Goal: Answer question/provide support: Answer question/provide support

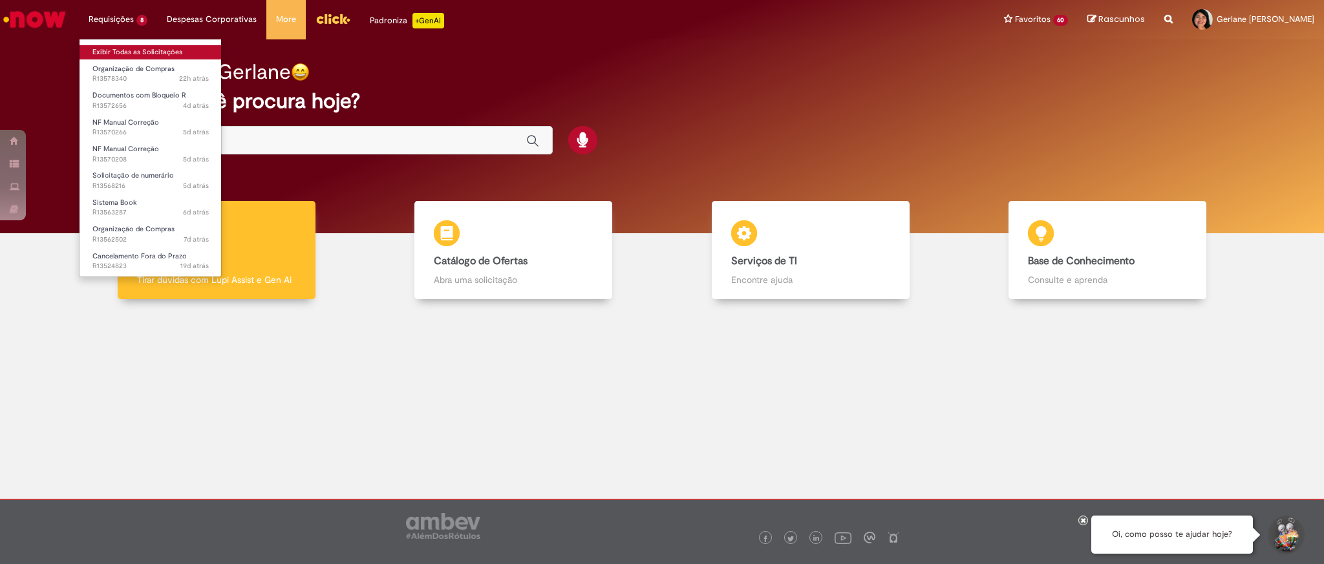
click at [155, 49] on link "Exibir Todas as Solicitações" at bounding box center [151, 52] width 142 height 14
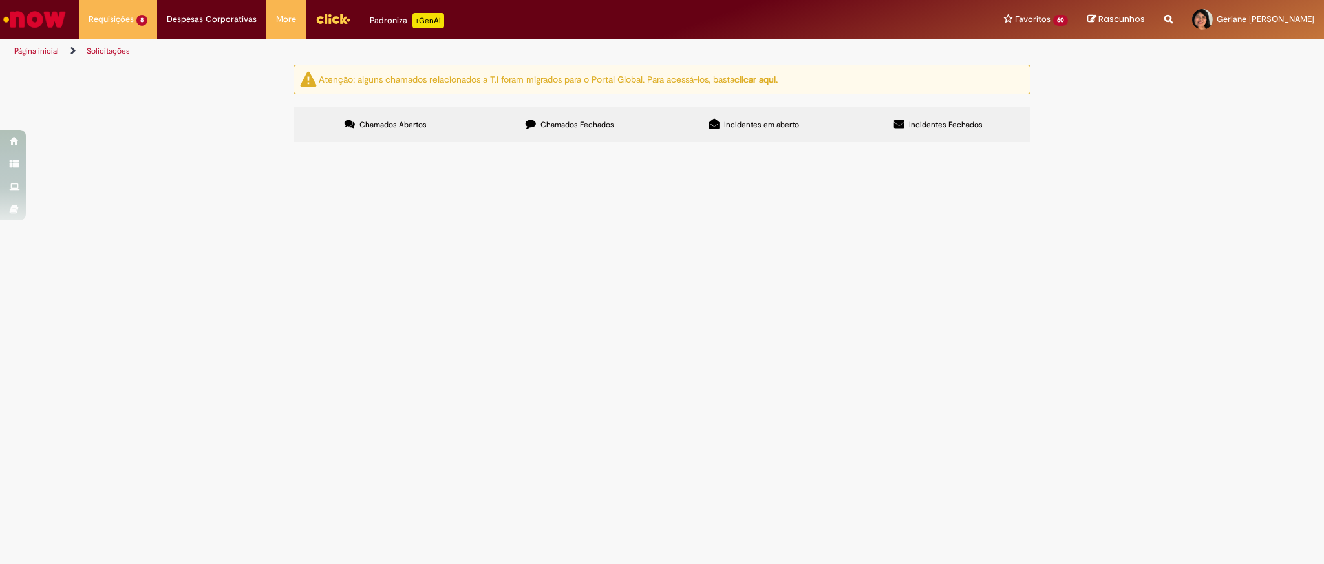
click at [0, 0] on span "VISTORIA FINAL AVCB 2025" at bounding box center [0, 0] width 0 height 0
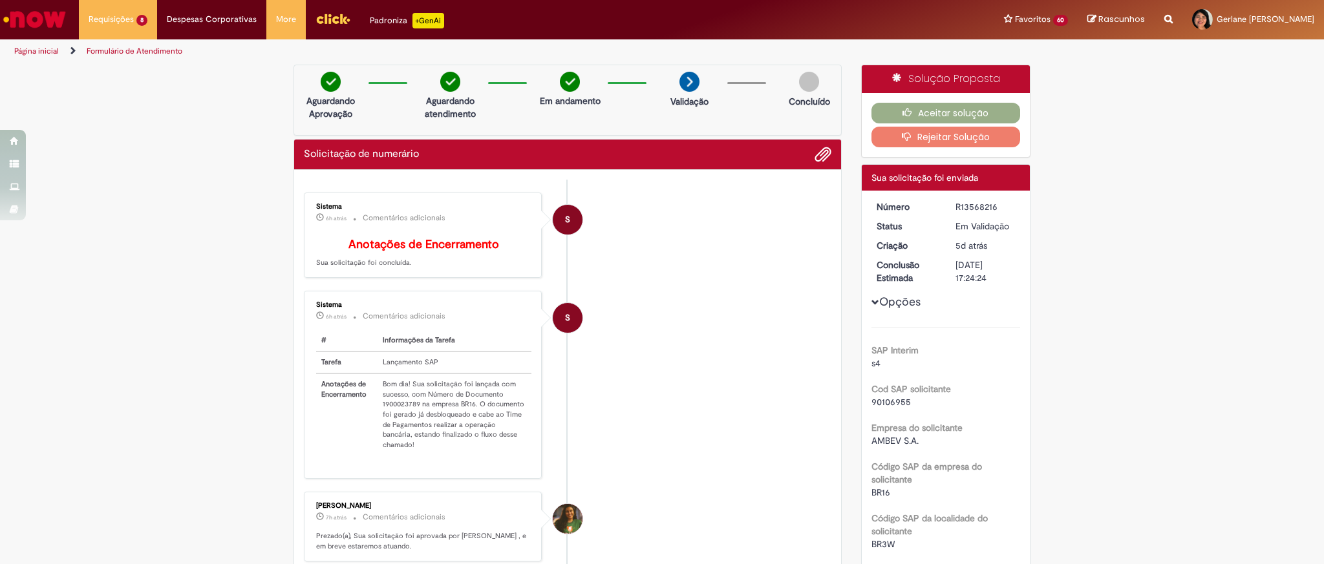
click at [394, 418] on td "Bom dia! Sua solicitação foi lançada com sucesso, com Número de Documento 19000…" at bounding box center [455, 415] width 154 height 82
copy td "1900023789"
click at [955, 106] on button "Aceitar solução" at bounding box center [946, 113] width 149 height 21
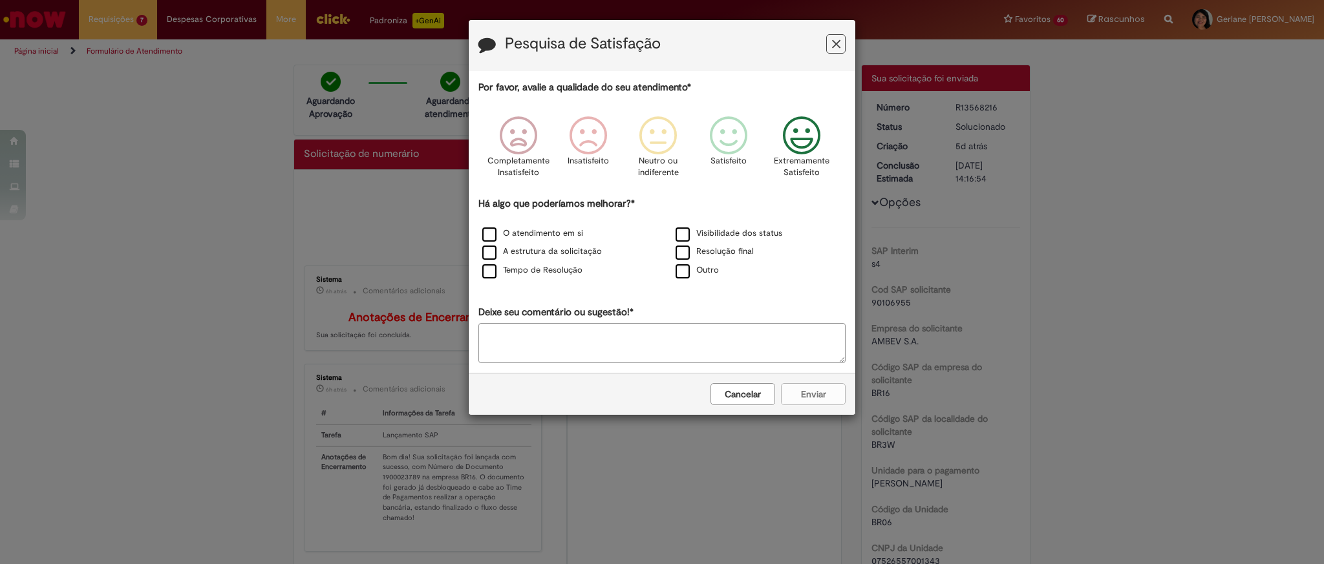
click at [807, 137] on icon "Feedback" at bounding box center [802, 135] width 48 height 39
click at [542, 237] on label "O atendimento em si" at bounding box center [532, 234] width 101 height 12
click at [817, 391] on button "Enviar" at bounding box center [813, 394] width 65 height 22
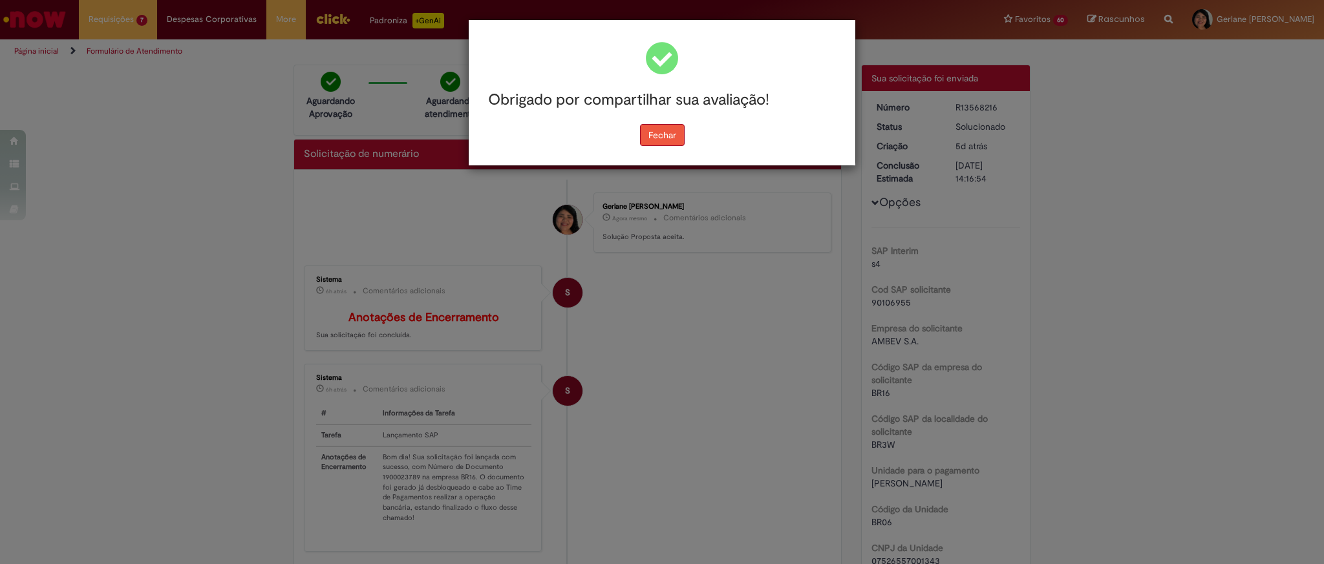
click at [664, 134] on button "Fechar" at bounding box center [662, 135] width 45 height 22
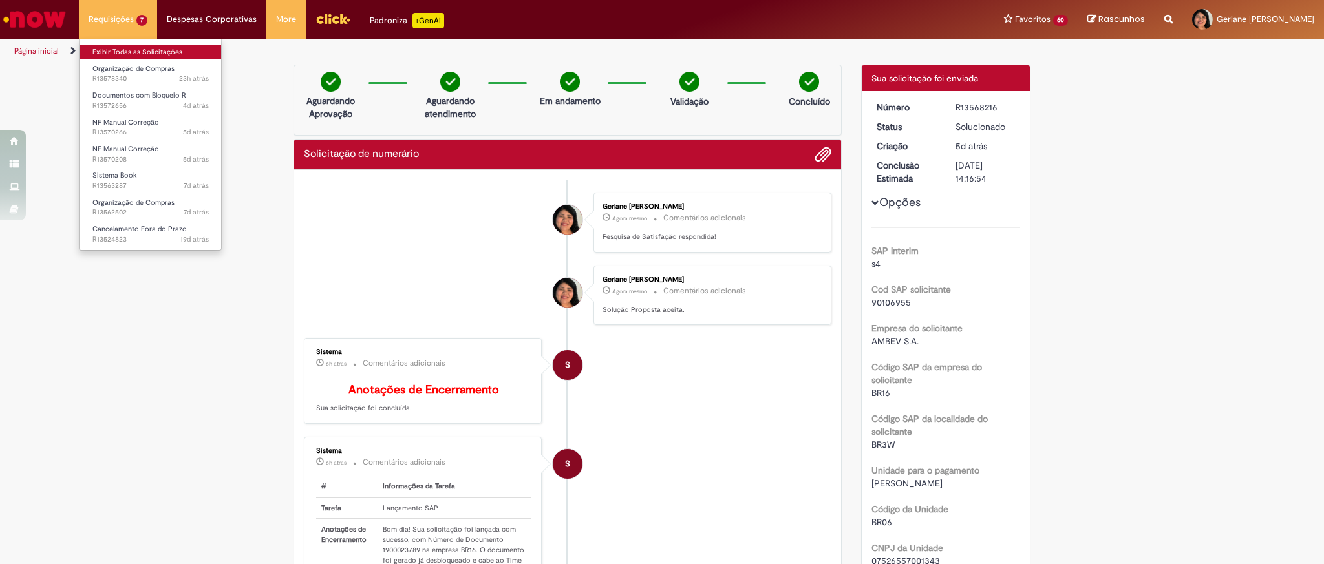
click at [160, 50] on link "Exibir Todas as Solicitações" at bounding box center [151, 52] width 142 height 14
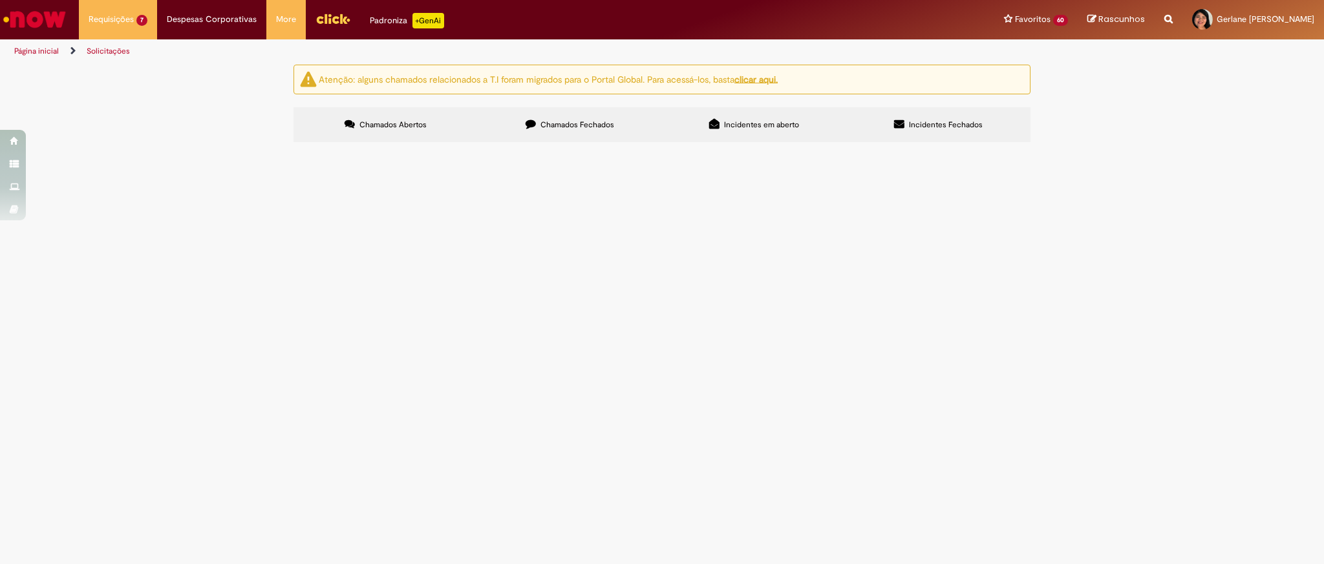
click at [0, 0] on span "Bom dia, consegue por favor ajudar com o ajuste manual da parte contábil dessa …" at bounding box center [0, 0] width 0 height 0
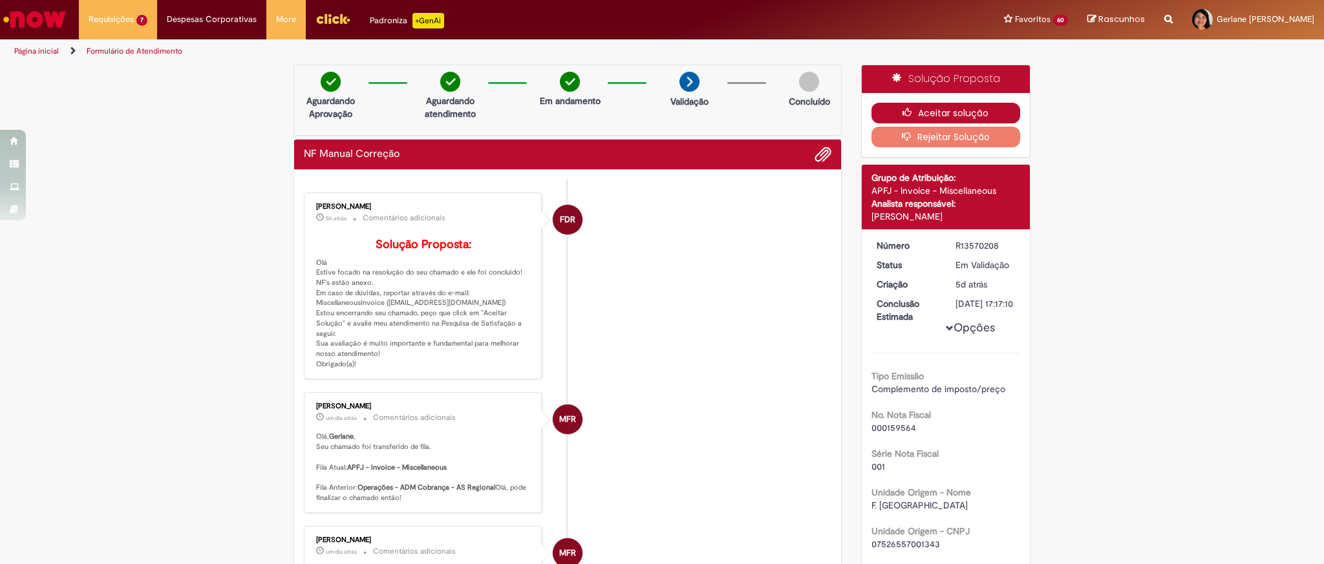
click at [979, 106] on button "Aceitar solução" at bounding box center [946, 113] width 149 height 21
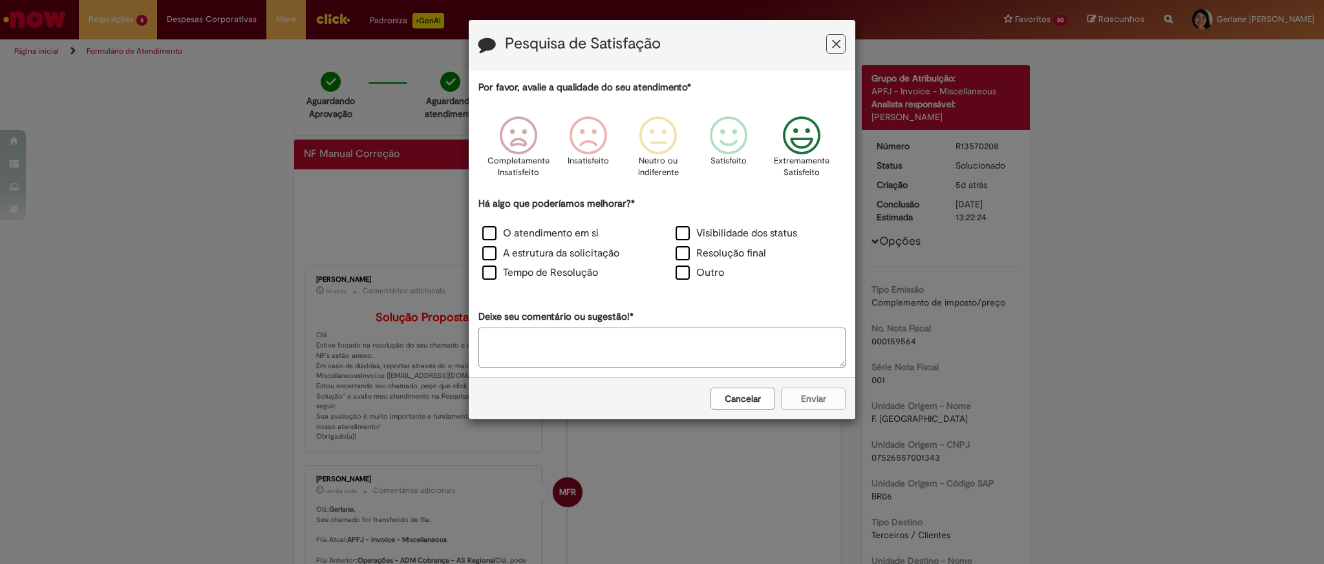
click at [804, 141] on icon "Feedback" at bounding box center [802, 135] width 48 height 39
click at [498, 231] on label "O atendimento em si" at bounding box center [540, 233] width 116 height 15
click at [821, 399] on button "Enviar" at bounding box center [813, 399] width 65 height 22
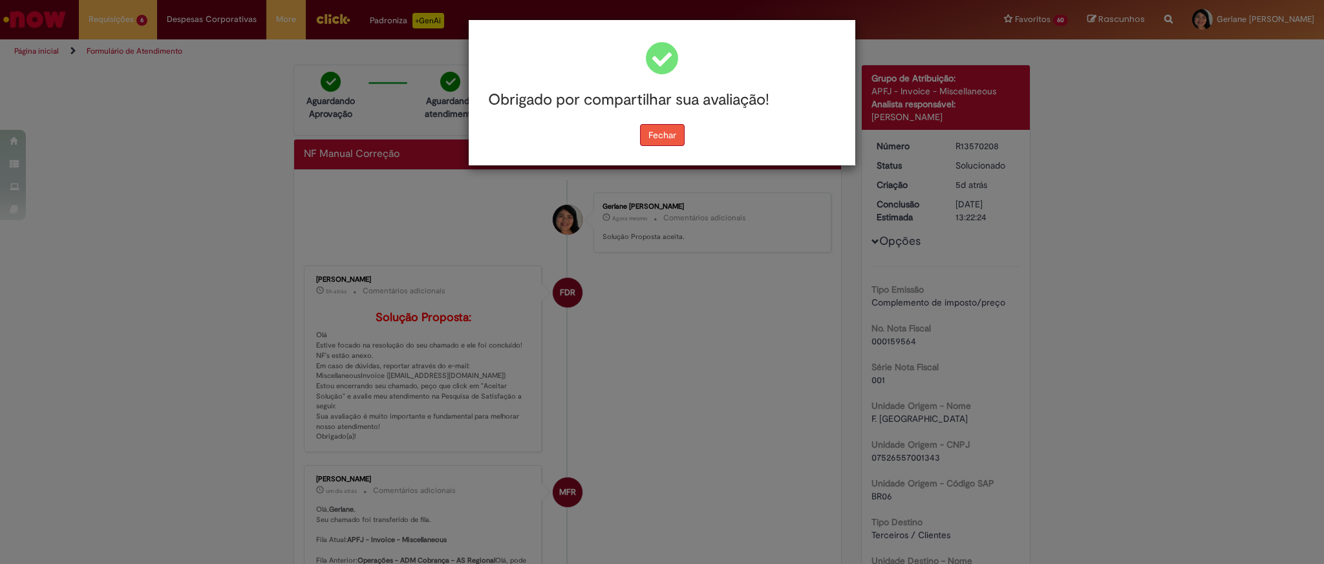
click at [676, 138] on button "Fechar" at bounding box center [662, 135] width 45 height 22
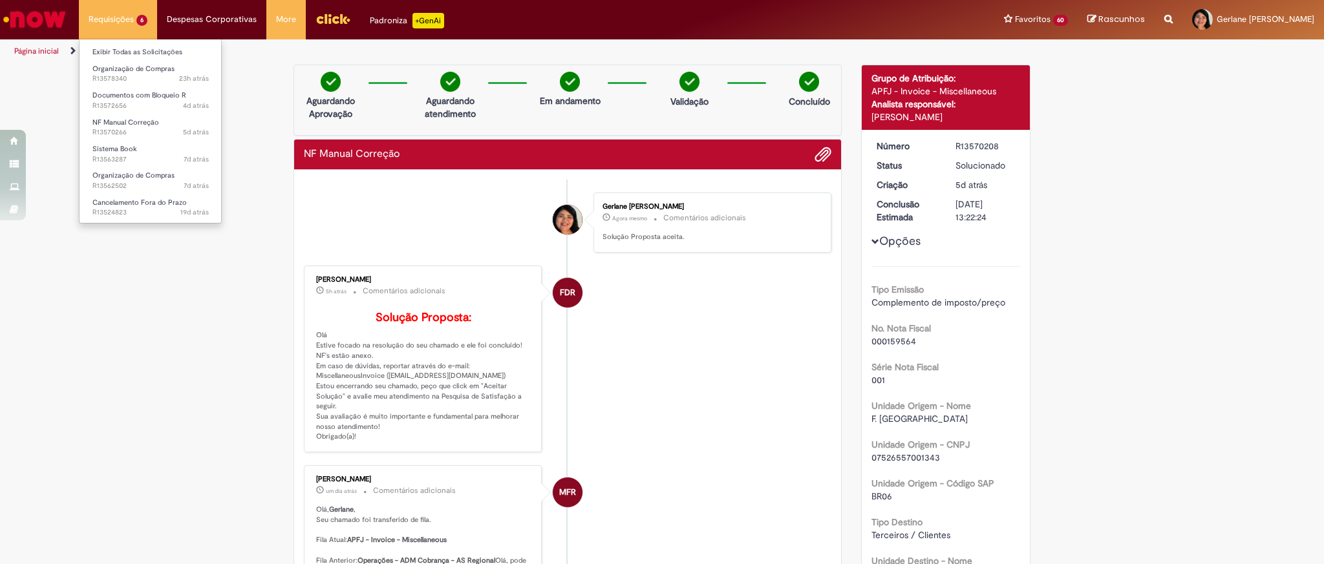
click at [174, 44] on li "Exibir Todas as Solicitações" at bounding box center [151, 51] width 142 height 17
click at [180, 50] on link "Exibir Todas as Solicitações" at bounding box center [151, 52] width 142 height 14
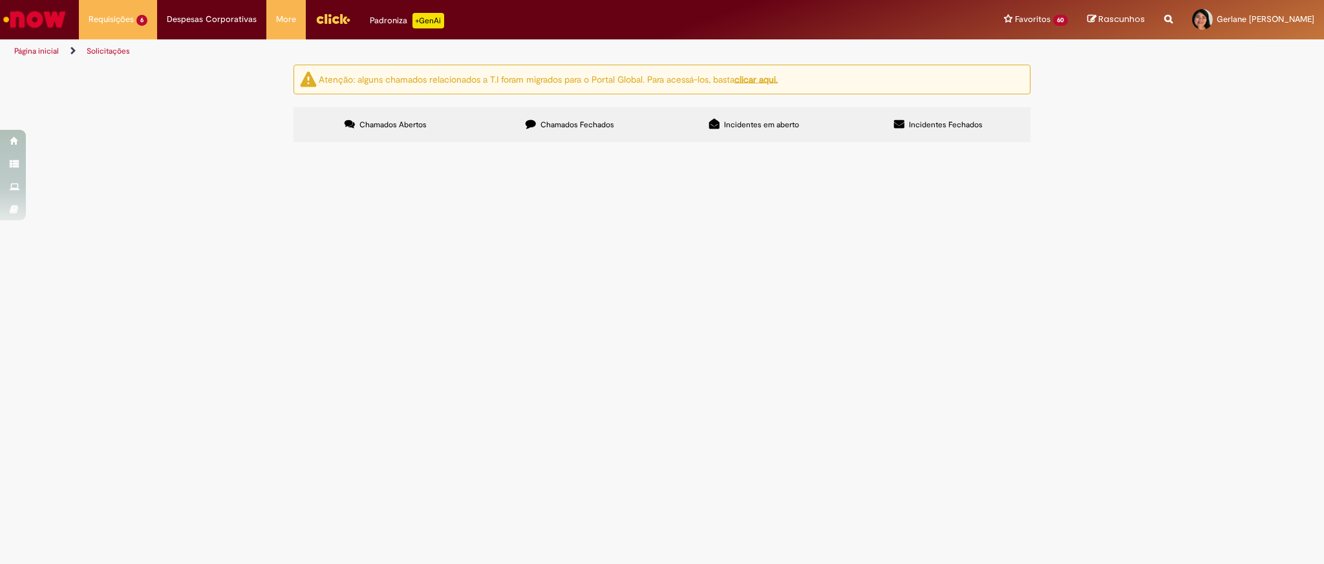
click at [0, 0] on span "Bom dia, consegue por favor ajudar com o ajuste manual da parte contábil dessa …" at bounding box center [0, 0] width 0 height 0
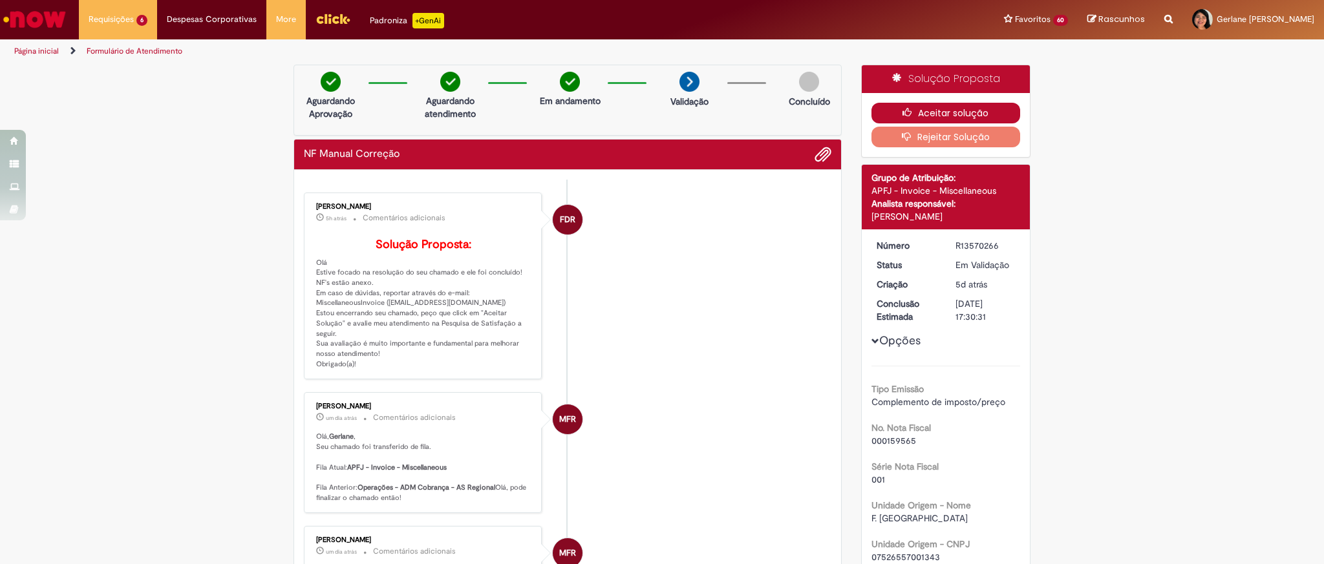
click at [910, 111] on icon "button" at bounding box center [911, 112] width 16 height 9
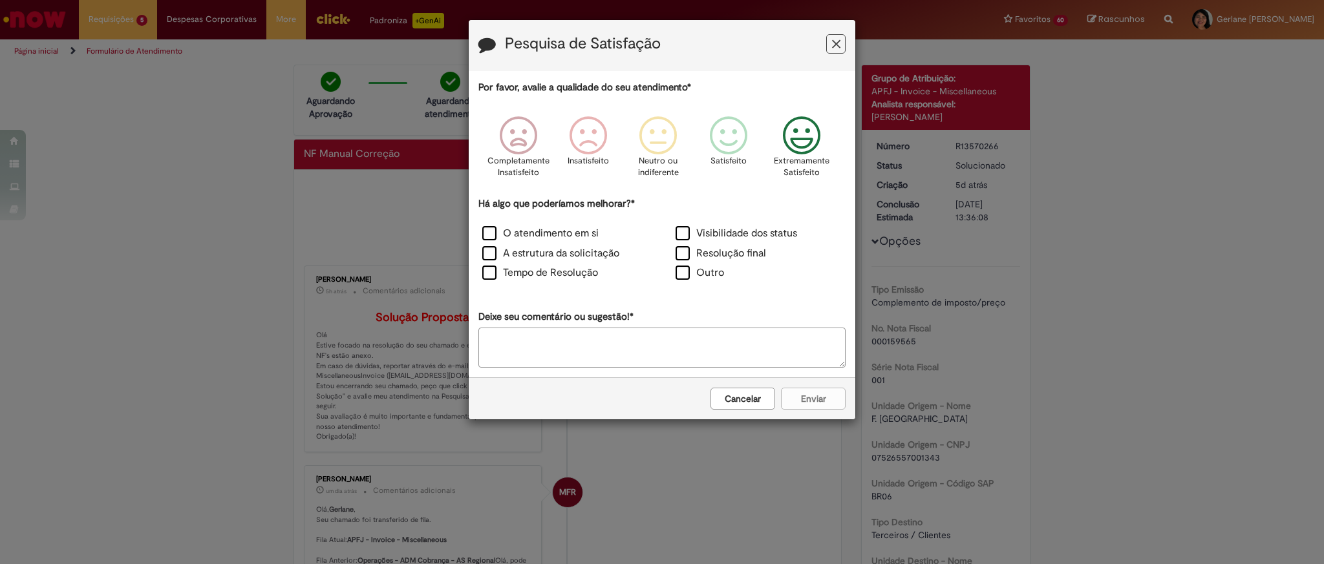
click at [803, 127] on icon "Feedback" at bounding box center [802, 135] width 48 height 39
click at [583, 237] on label "O atendimento em si" at bounding box center [540, 233] width 116 height 15
click at [795, 406] on button "Enviar" at bounding box center [813, 399] width 65 height 22
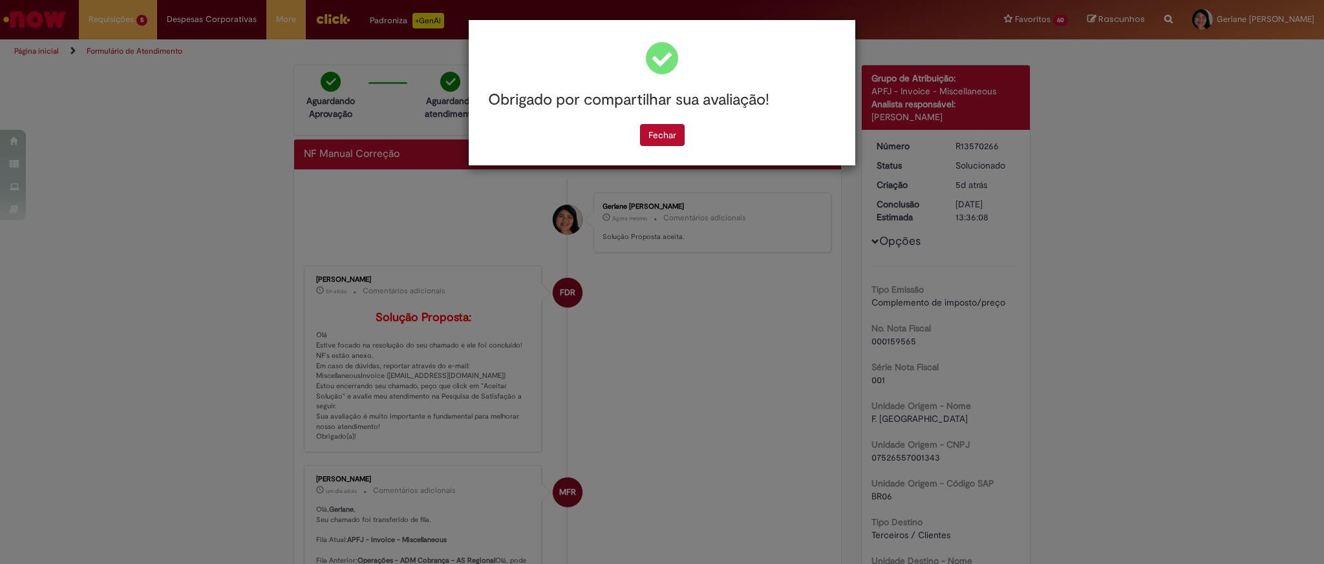
click at [136, 19] on div "Obrigado por compartilhar sua avaliação! [GEOGRAPHIC_DATA]" at bounding box center [662, 282] width 1324 height 564
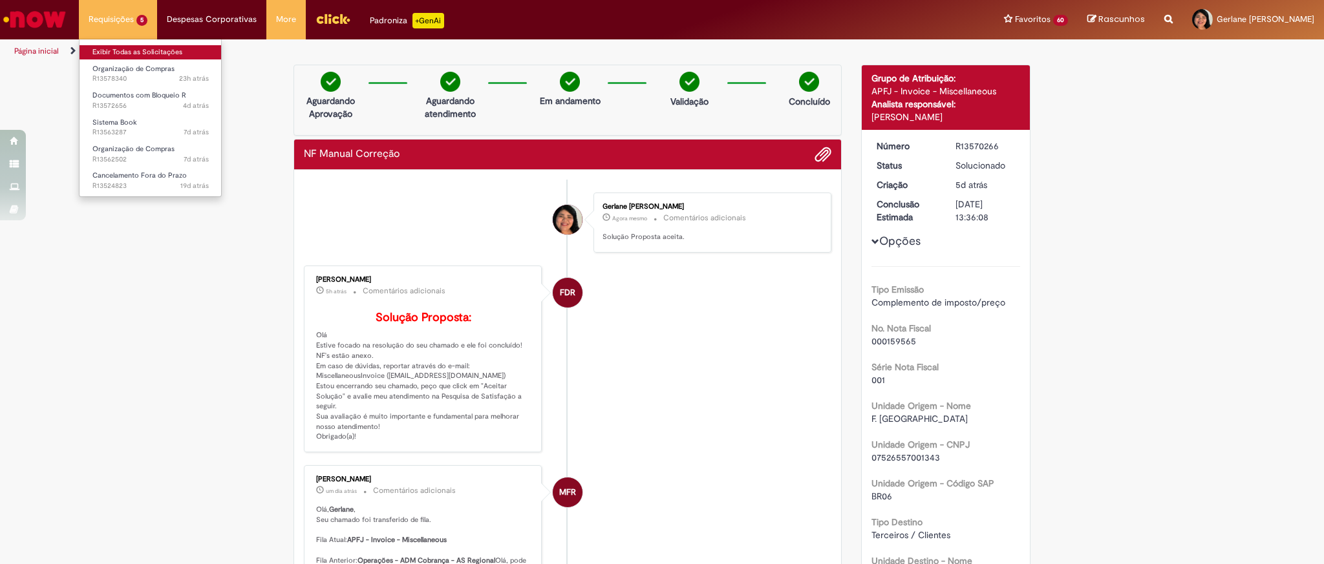
click at [140, 47] on link "Exibir Todas as Solicitações" at bounding box center [151, 52] width 142 height 14
